Goal: Navigation & Orientation: Find specific page/section

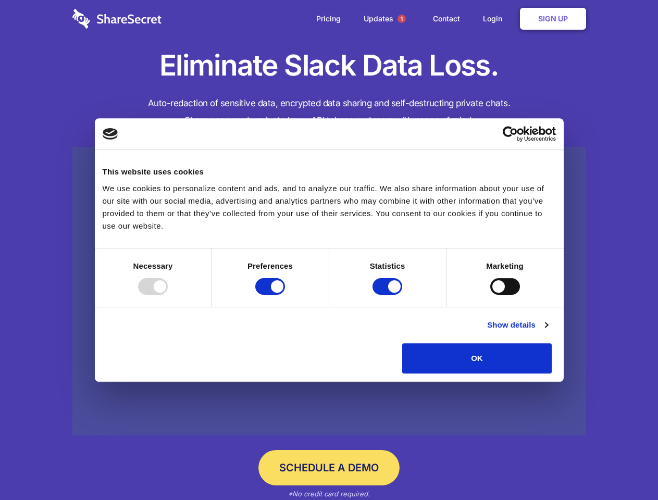
click at [168, 295] on div at bounding box center [153, 286] width 30 height 17
click at [285, 295] on input "Preferences" at bounding box center [270, 286] width 30 height 17
checkbox input "false"
click at [388, 295] on input "Statistics" at bounding box center [387, 286] width 30 height 17
checkbox input "false"
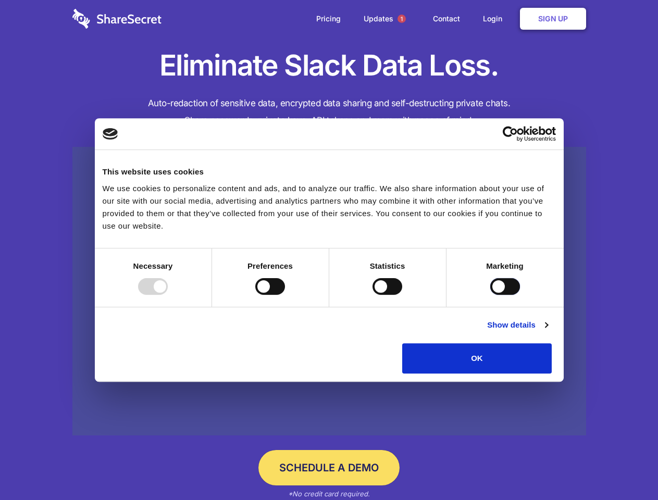
click at [490, 295] on input "Marketing" at bounding box center [505, 286] width 30 height 17
checkbox input "true"
click at [547, 331] on link "Show details" at bounding box center [517, 325] width 60 height 12
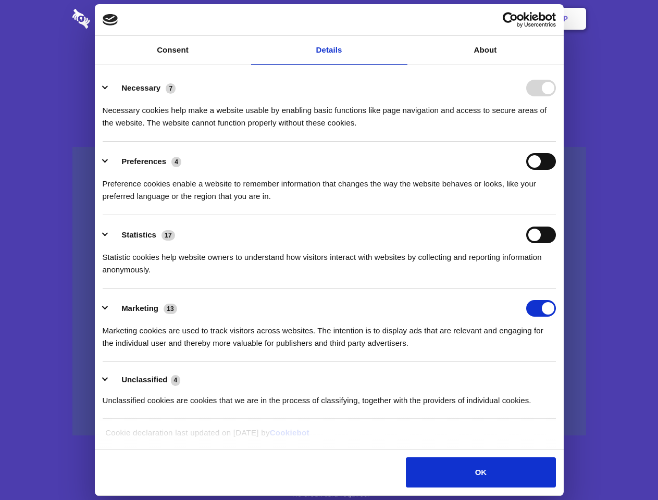
click at [556, 203] on div "Preferences 4 Preference cookies enable a website to remember information that …" at bounding box center [329, 177] width 453 height 49
click at [401, 19] on span "1" at bounding box center [401, 19] width 8 height 8
